Goal: Information Seeking & Learning: Learn about a topic

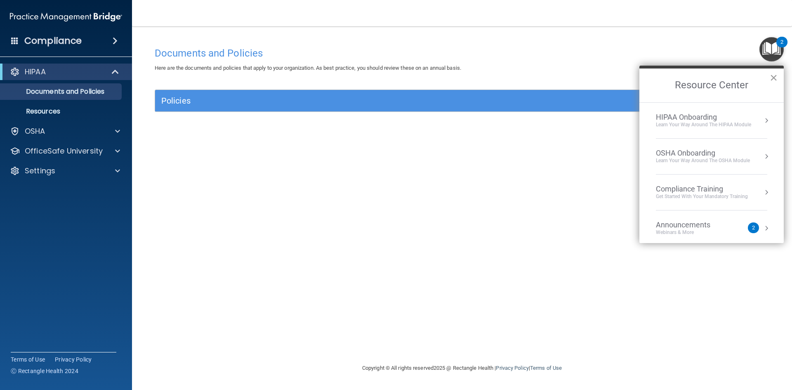
click at [775, 76] on button "×" at bounding box center [774, 77] width 8 height 13
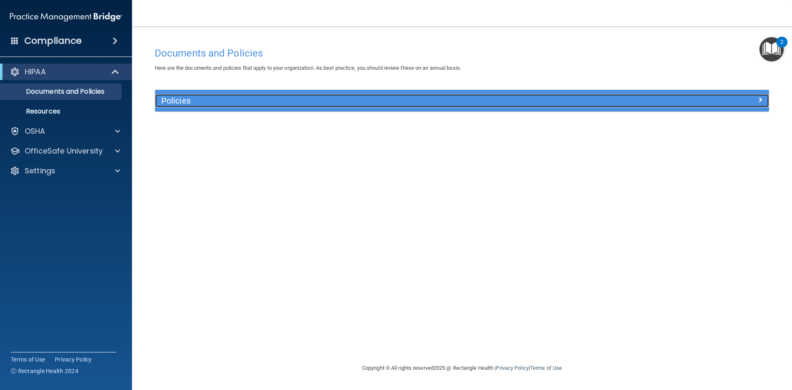
click at [596, 102] on h5 "Policies" at bounding box center [385, 100] width 448 height 9
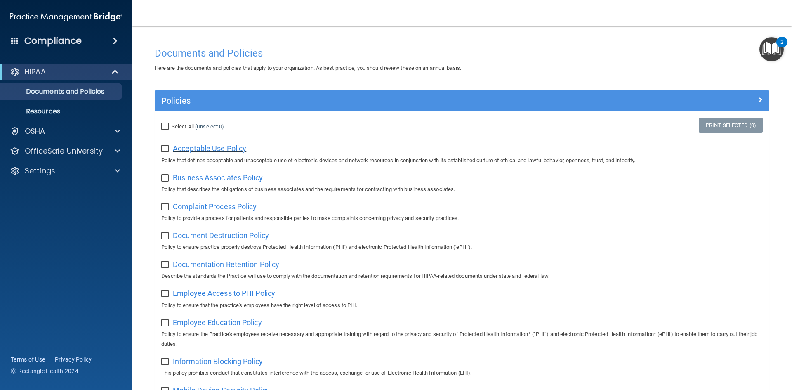
click at [203, 149] on span "Acceptable Use Policy" at bounding box center [209, 148] width 73 height 9
click at [165, 148] on input "checkbox" at bounding box center [165, 149] width 9 height 7
click at [166, 147] on input "checkbox" at bounding box center [165, 149] width 9 height 7
checkbox input "false"
click at [217, 178] on span "Business Associates Policy" at bounding box center [218, 177] width 90 height 9
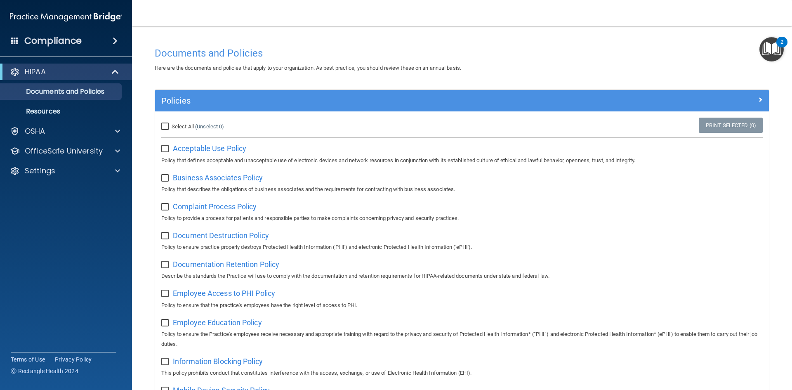
click at [117, 39] on span at bounding box center [115, 41] width 5 height 10
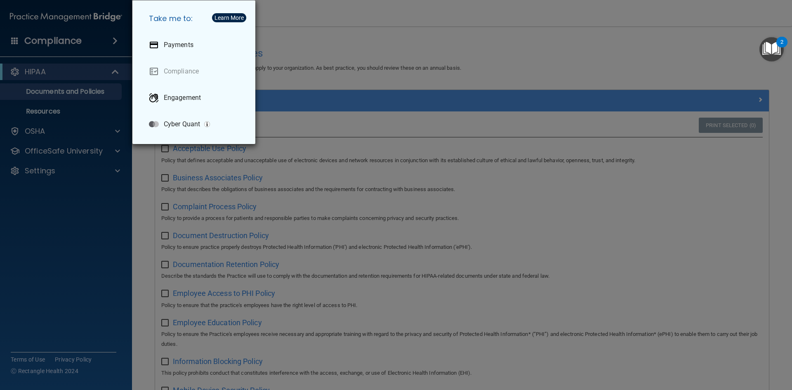
click at [117, 39] on div "Take me to: Payments Compliance Engagement Cyber Quant" at bounding box center [396, 195] width 792 height 390
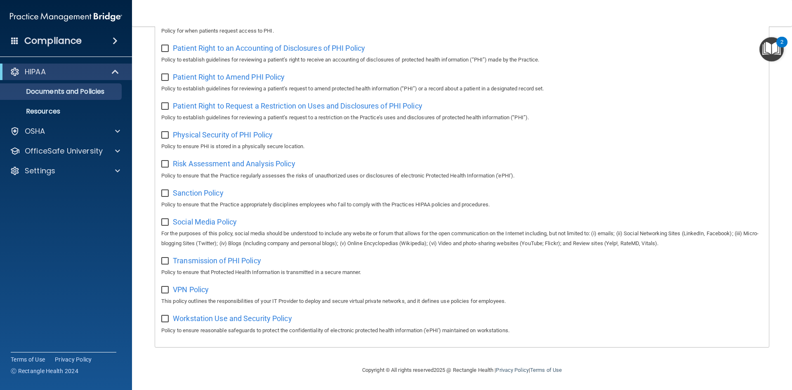
scroll to position [438, 0]
click at [117, 133] on span at bounding box center [117, 131] width 5 height 10
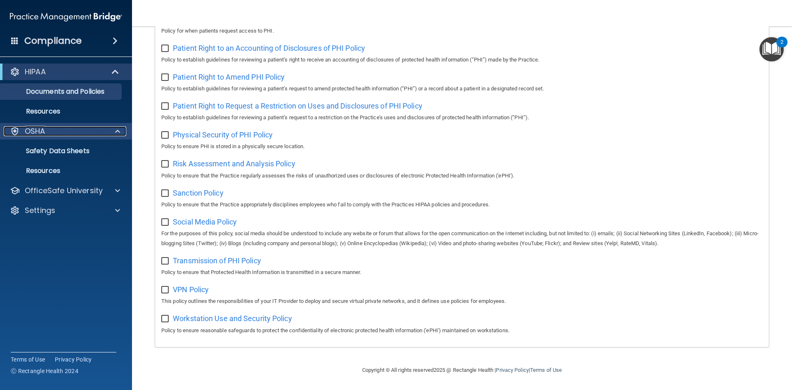
click at [121, 135] on div at bounding box center [116, 131] width 21 height 10
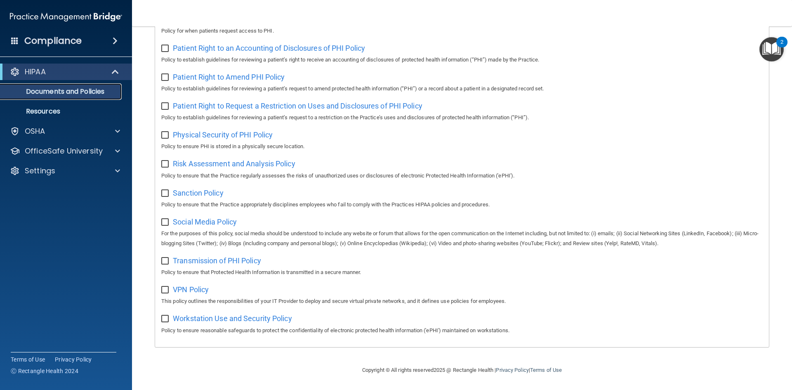
click at [76, 91] on p "Documents and Policies" at bounding box center [61, 91] width 113 height 8
click at [115, 71] on span at bounding box center [116, 72] width 7 height 10
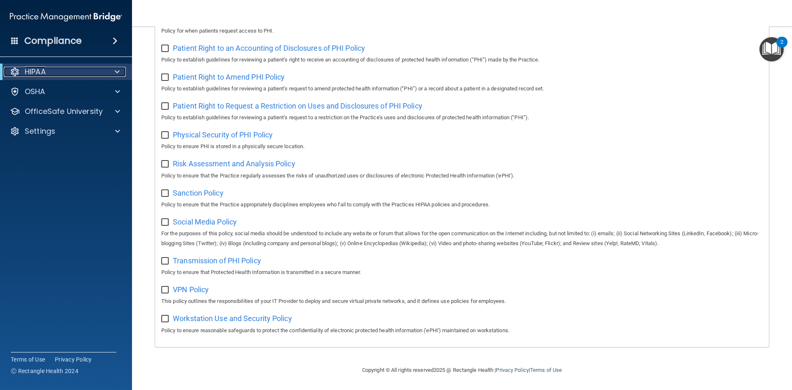
click at [115, 71] on span at bounding box center [117, 72] width 5 height 10
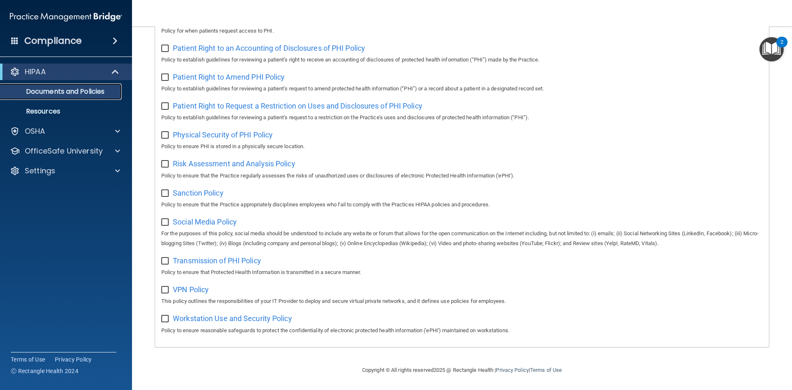
click at [75, 93] on p "Documents and Policies" at bounding box center [61, 91] width 113 height 8
click at [47, 111] on p "Resources" at bounding box center [61, 111] width 113 height 8
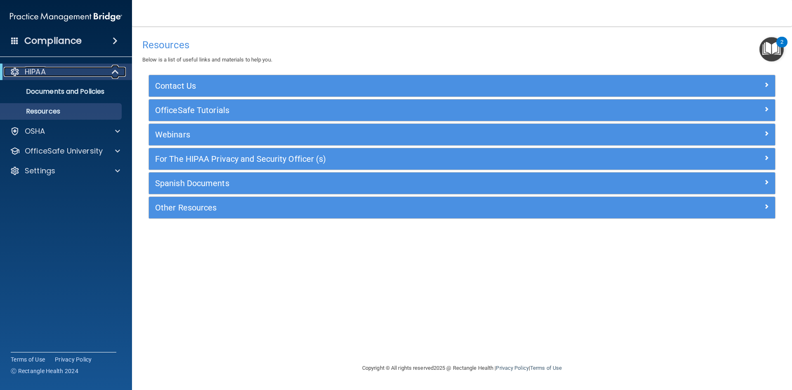
click at [113, 72] on span at bounding box center [116, 72] width 7 height 10
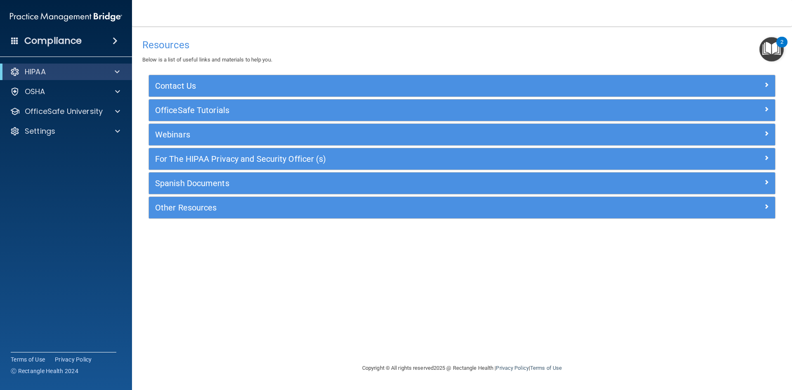
click at [115, 38] on span at bounding box center [115, 41] width 5 height 10
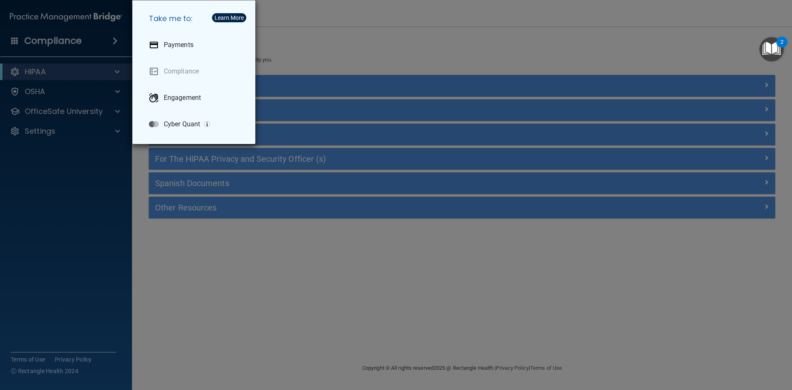
click at [115, 38] on div "Take me to: Payments Compliance Engagement Cyber Quant" at bounding box center [396, 195] width 792 height 390
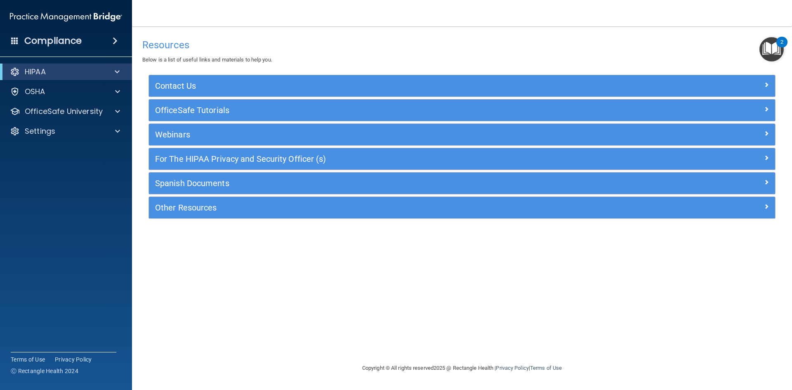
click at [66, 39] on h4 "Compliance" at bounding box center [52, 41] width 57 height 12
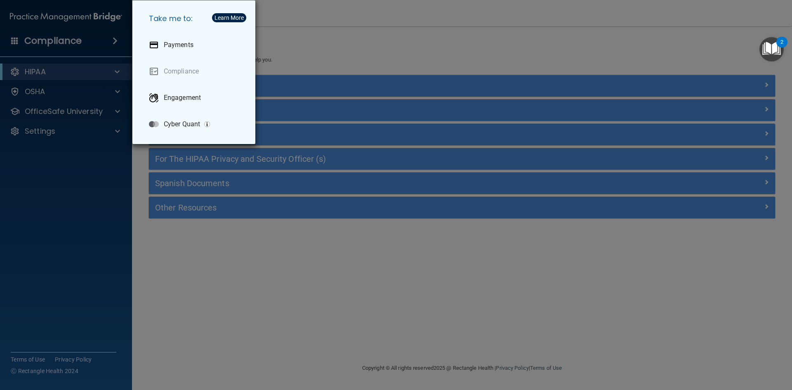
click at [111, 41] on div "Take me to: Payments Compliance Engagement Cyber Quant" at bounding box center [396, 195] width 792 height 390
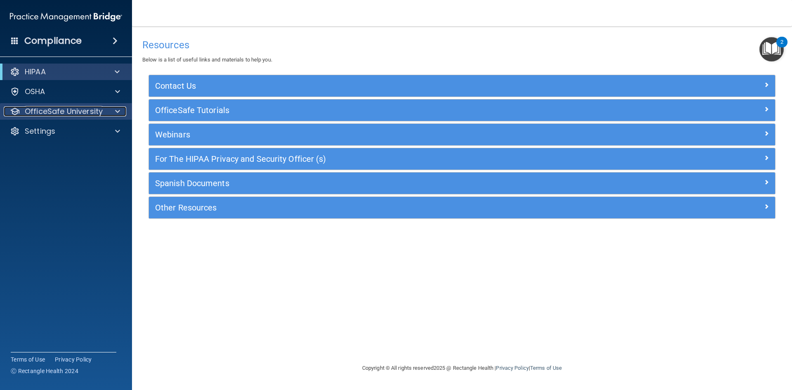
click at [108, 110] on div at bounding box center [116, 111] width 21 height 10
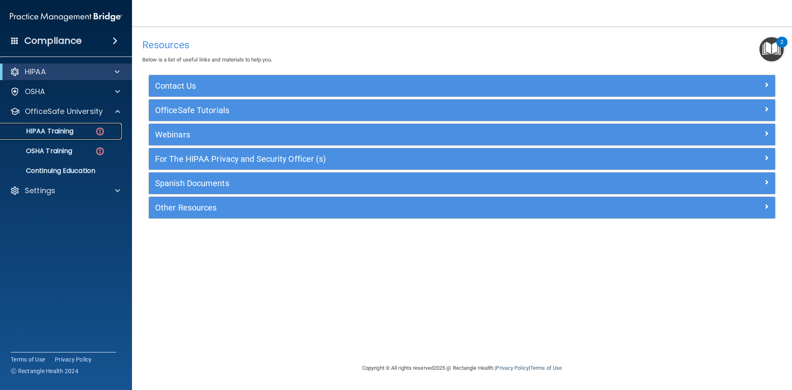
click at [54, 131] on p "HIPAA Training" at bounding box center [39, 131] width 68 height 8
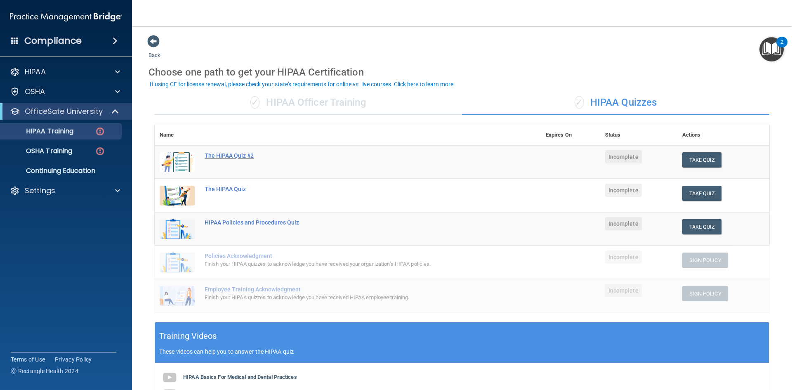
click at [224, 157] on div "The HIPAA Quiz #2" at bounding box center [352, 155] width 295 height 7
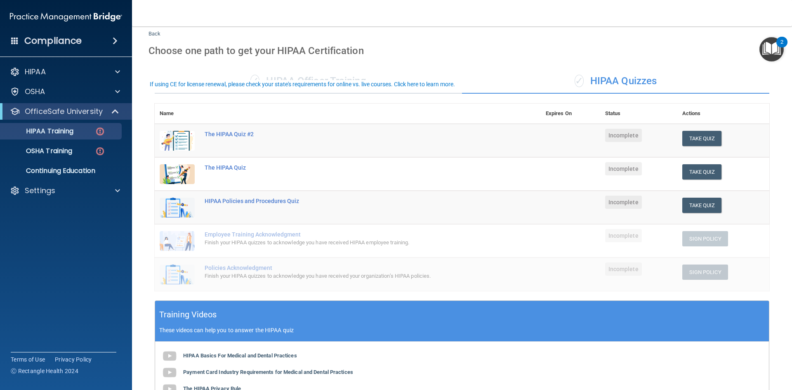
scroll to position [41, 0]
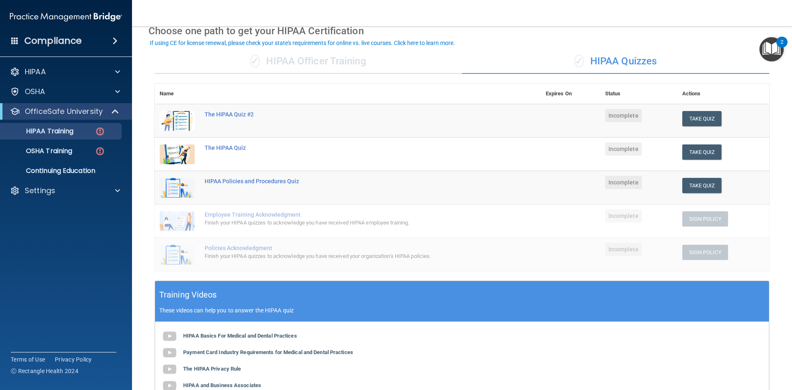
click at [612, 117] on span "Incomplete" at bounding box center [623, 115] width 37 height 13
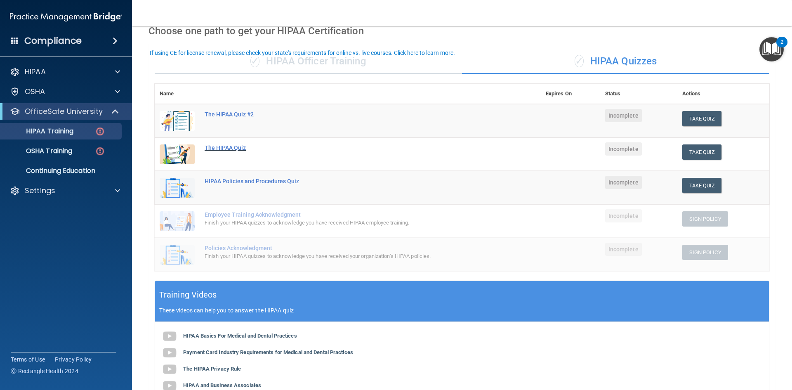
scroll to position [0, 0]
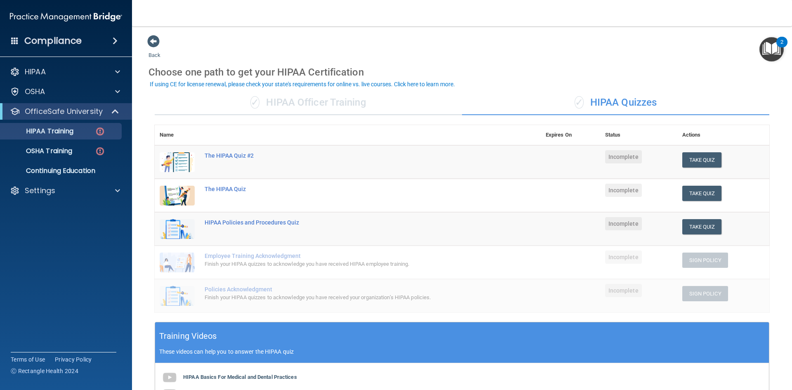
click at [320, 100] on div "✓ HIPAA Officer Training" at bounding box center [308, 102] width 307 height 25
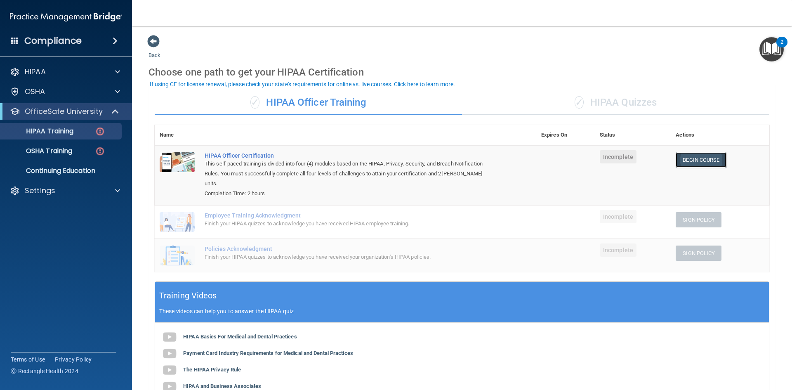
click at [697, 159] on link "Begin Course" at bounding box center [701, 159] width 50 height 15
